Goal: Transaction & Acquisition: Purchase product/service

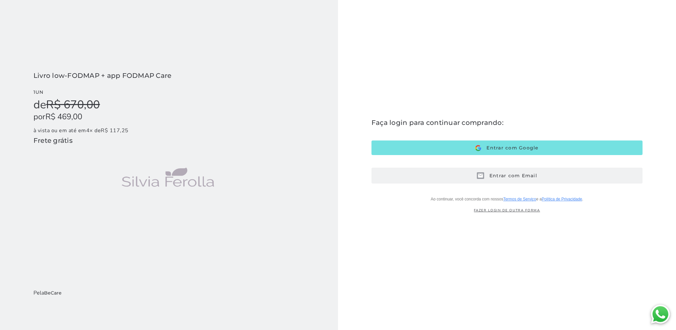
click at [520, 178] on span "Entrar com Email" at bounding box center [510, 176] width 53 height 6
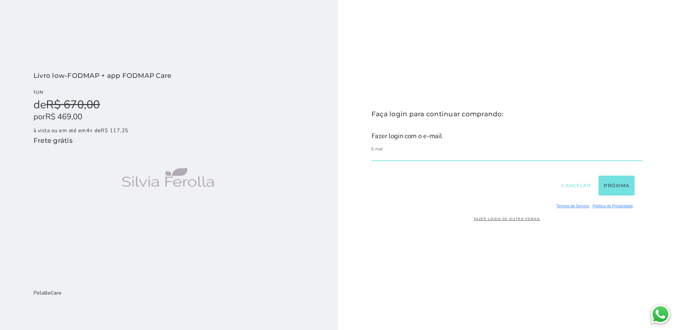
click at [409, 158] on input "email" at bounding box center [507, 156] width 271 height 9
type input "**********"
drag, startPoint x: 612, startPoint y: 175, endPoint x: 615, endPoint y: 180, distance: 6.2
click at [612, 177] on button "Próxima" at bounding box center [617, 186] width 36 height 20
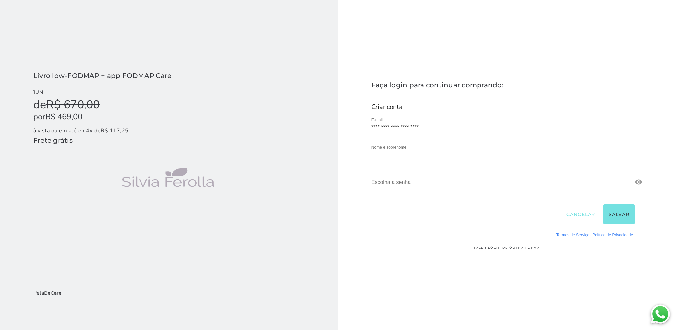
drag, startPoint x: 385, startPoint y: 156, endPoint x: 391, endPoint y: 155, distance: 6.7
click at [385, 156] on input "text" at bounding box center [507, 155] width 271 height 9
type input "Milene Gurgel"
click at [425, 190] on div "Escolha a senha" at bounding box center [507, 183] width 271 height 25
click at [423, 178] on div "Escolha a senha" at bounding box center [507, 183] width 271 height 25
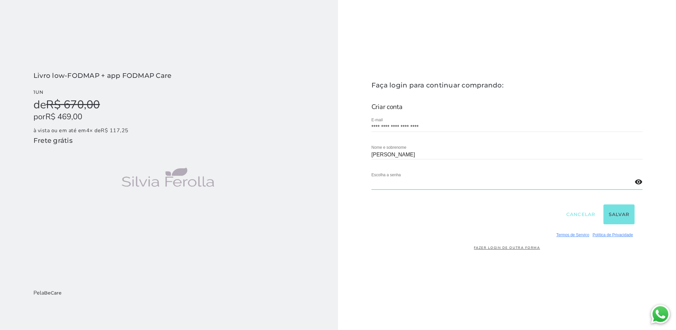
click at [409, 281] on div "**********" at bounding box center [507, 165] width 338 height 330
click at [641, 182] on link at bounding box center [639, 182] width 8 height 8
click at [619, 214] on button "Salvar" at bounding box center [619, 215] width 31 height 20
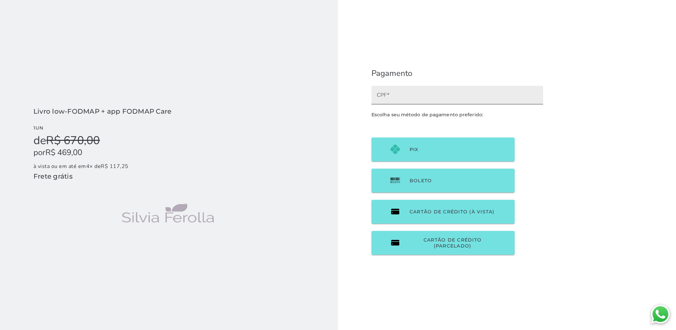
click at [387, 91] on label "CPF" at bounding box center [458, 95] width 172 height 19
click at [387, 93] on input "CPF" at bounding box center [457, 97] width 161 height 9
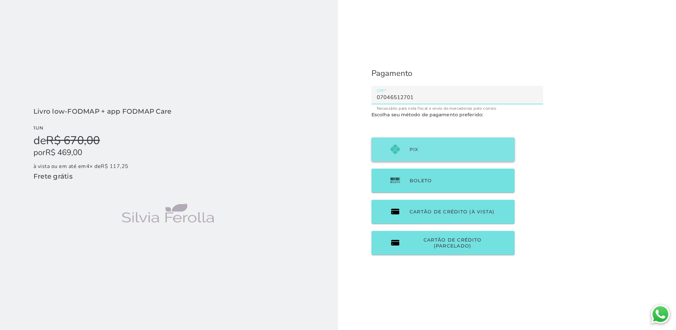
type input "07046512701"
type mwc-textfield "07046512701"
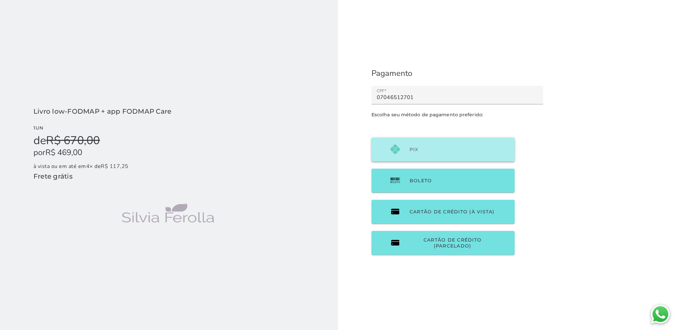
click at [420, 149] on button "PIX" at bounding box center [443, 150] width 143 height 24
